Goal: Find specific page/section: Find specific page/section

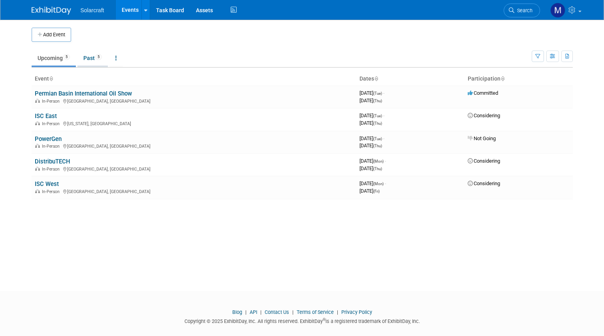
click at [100, 55] on span "5" at bounding box center [98, 57] width 7 height 6
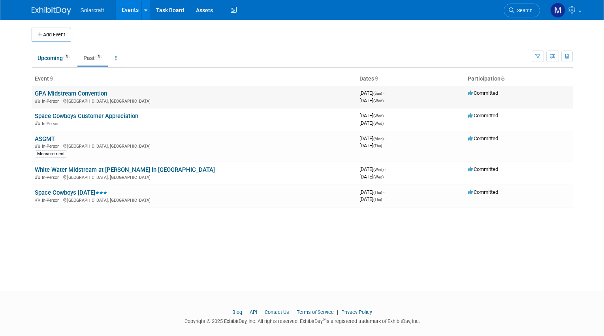
click at [78, 90] on link "GPA Midstream Convention" at bounding box center [71, 93] width 72 height 7
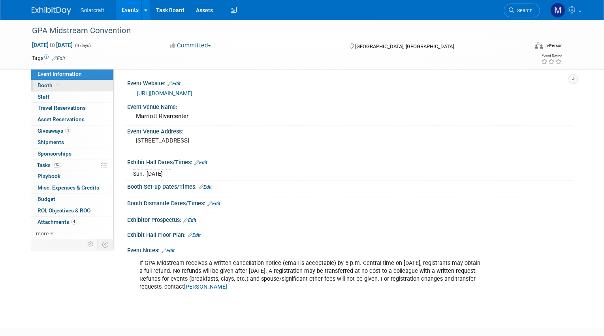
click at [78, 83] on link "Booth" at bounding box center [72, 85] width 82 height 11
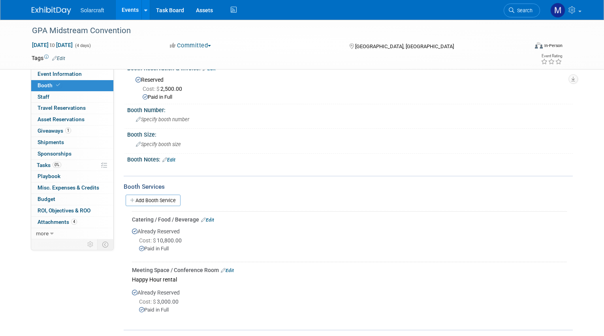
scroll to position [33, 0]
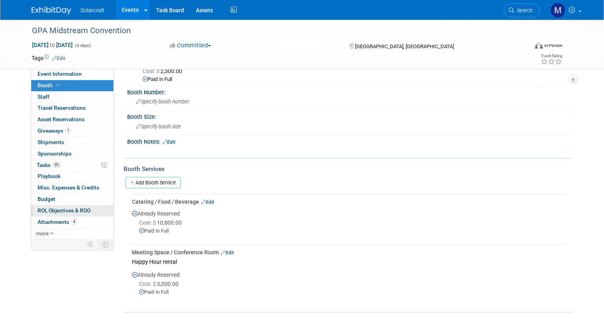
drag, startPoint x: 63, startPoint y: 207, endPoint x: 59, endPoint y: 204, distance: 5.0
click at [62, 207] on span "ROI, Objectives & ROO 0" at bounding box center [64, 210] width 53 height 6
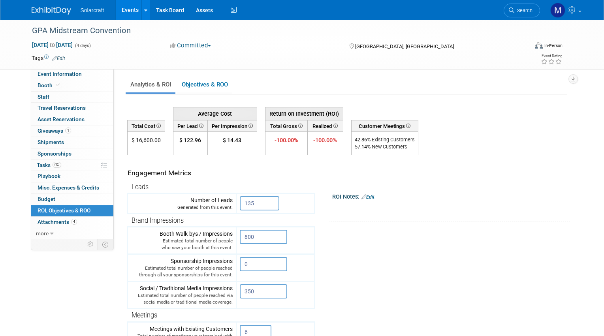
scroll to position [2, 0]
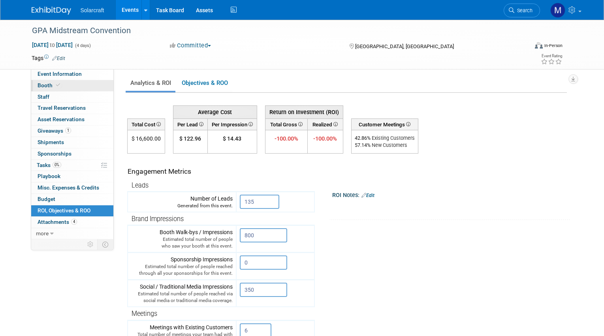
click at [82, 84] on link "Booth" at bounding box center [72, 85] width 82 height 11
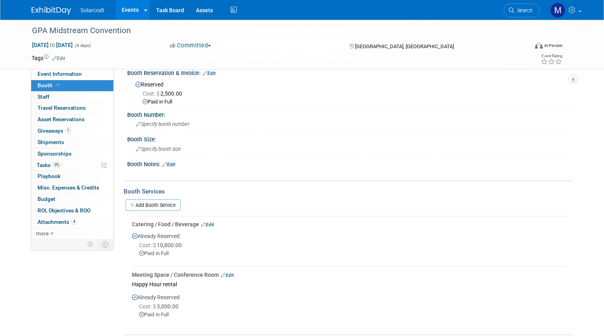
scroll to position [25, 0]
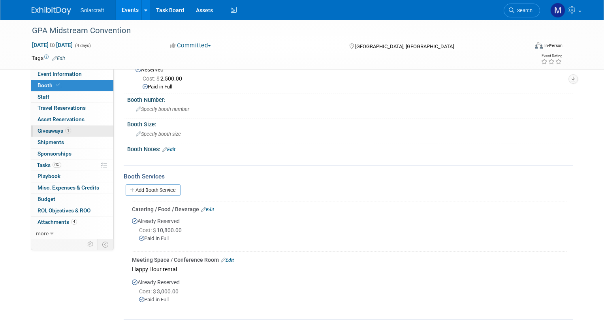
click at [89, 129] on link "1 Giveaways 1" at bounding box center [72, 131] width 82 height 11
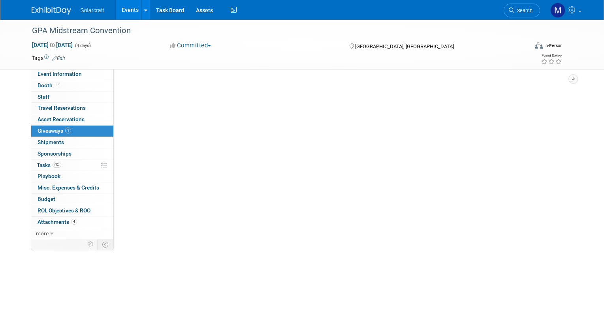
scroll to position [0, 0]
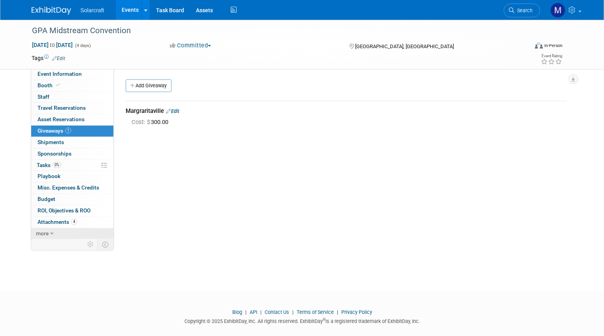
click at [66, 230] on link "more" at bounding box center [72, 233] width 82 height 11
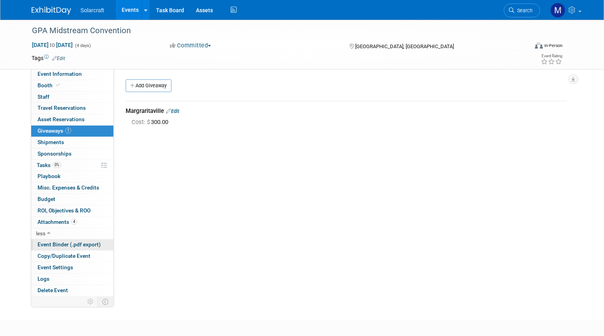
click at [95, 243] on link "Event Binder (.pdf export)" at bounding box center [72, 244] width 82 height 11
